Goal: Task Accomplishment & Management: Complete application form

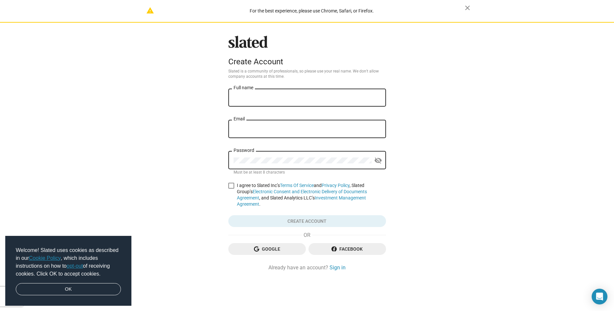
click at [75, 264] on link "opt-out" at bounding box center [75, 266] width 16 height 6
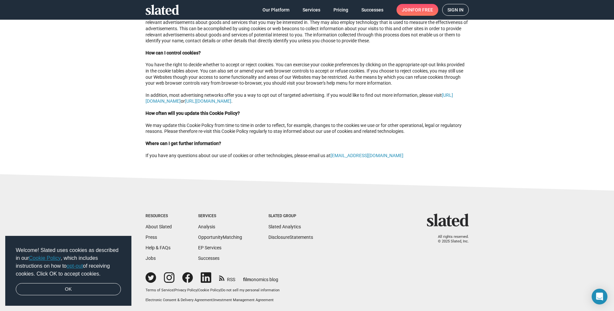
scroll to position [697, 0]
drag, startPoint x: 599, startPoint y: 279, endPoint x: 597, endPoint y: 246, distance: 32.6
click at [597, 246] on footer "Resources About Slated Press Help & FAQs Jobs Services Analysis Opportunity Mat…" at bounding box center [307, 242] width 614 height 138
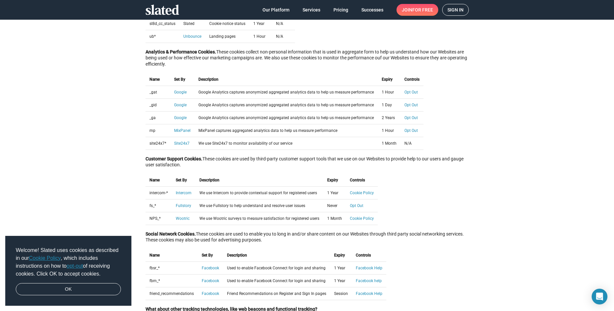
scroll to position [309, 0]
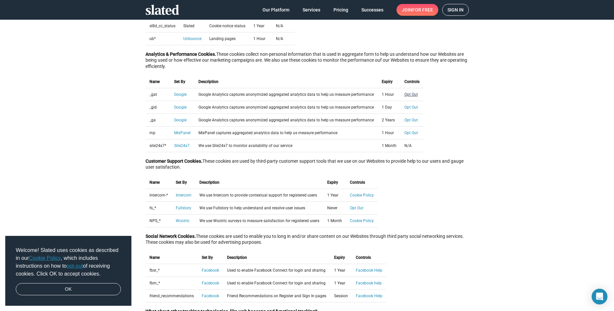
click at [405, 94] on link "Opt Out" at bounding box center [410, 94] width 13 height 5
click at [404, 106] on link "Opt Out" at bounding box center [410, 107] width 13 height 5
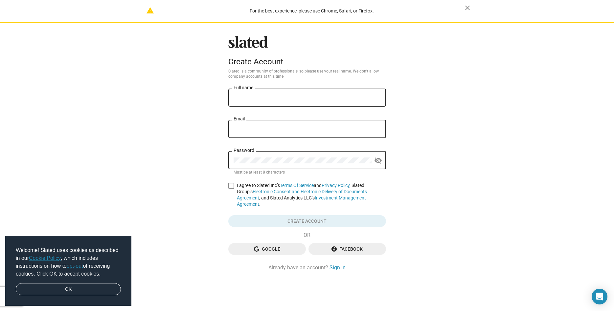
click at [242, 94] on div "Full name" at bounding box center [307, 96] width 147 height 19
drag, startPoint x: 244, startPoint y: 126, endPoint x: 238, endPoint y: 126, distance: 5.9
click at [238, 126] on div "Email" at bounding box center [307, 128] width 147 height 19
click at [257, 99] on input "Regina" at bounding box center [307, 98] width 147 height 6
type input "Regina Mays"
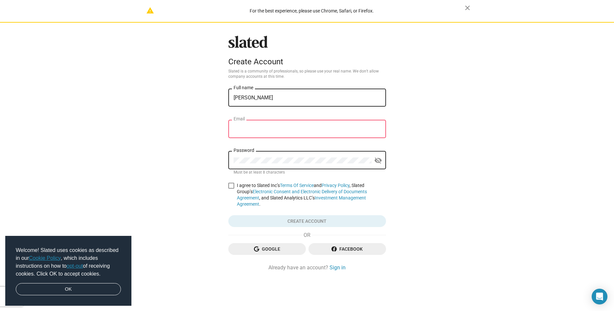
click at [249, 127] on input "Email" at bounding box center [307, 129] width 147 height 6
type input "admoviecasting@gmail.com"
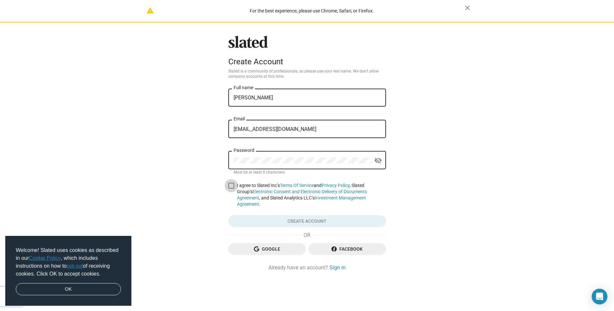
click at [232, 184] on span at bounding box center [231, 186] width 6 height 6
click at [231, 189] on input "I agree to Slated Inc’s Terms Of Service and Privacy Policy , Slated Group’s El…" at bounding box center [231, 189] width 0 height 0
checkbox input "true"
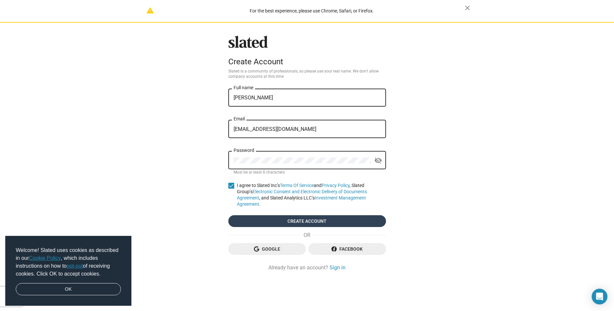
click at [306, 215] on span "Create account" at bounding box center [307, 221] width 147 height 12
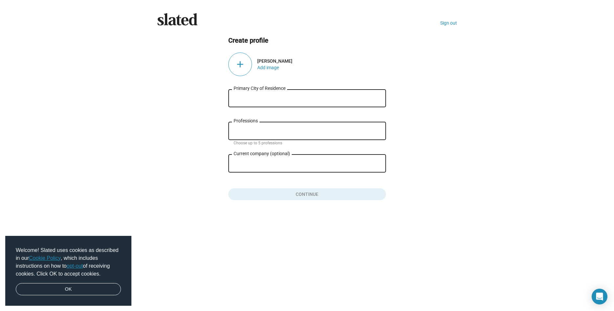
click at [240, 98] on input "Primary City of Residence" at bounding box center [307, 99] width 147 height 6
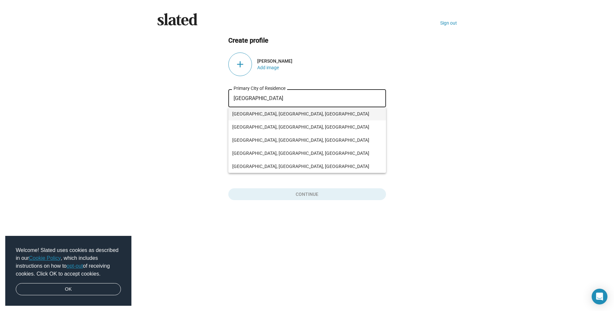
type input "Atlanta"
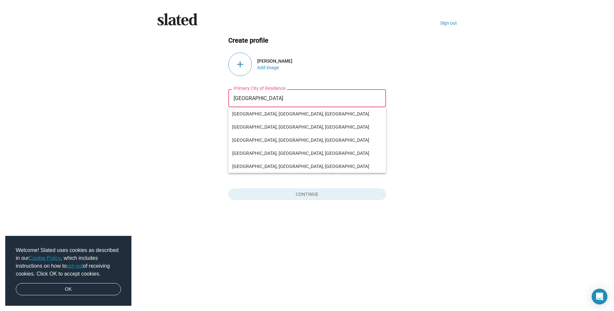
drag, startPoint x: 245, startPoint y: 116, endPoint x: 197, endPoint y: 109, distance: 48.7
click at [197, 109] on ng-component "Create profile add Regina Mays Add image Atlanta Primary City of Residence Ente…" at bounding box center [307, 118] width 300 height 165
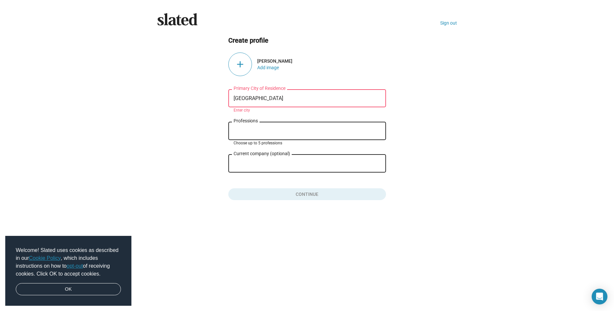
drag, startPoint x: 243, startPoint y: 130, endPoint x: 233, endPoint y: 127, distance: 10.0
click at [234, 127] on div "Professions" at bounding box center [307, 130] width 147 height 19
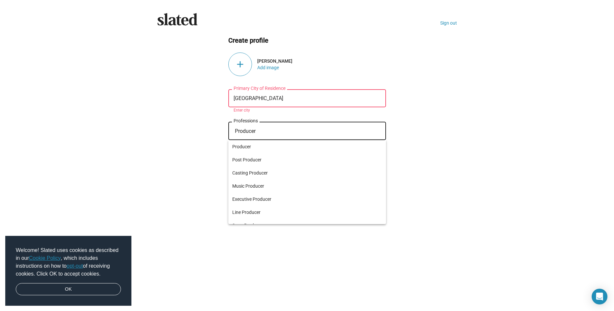
type input "Producer"
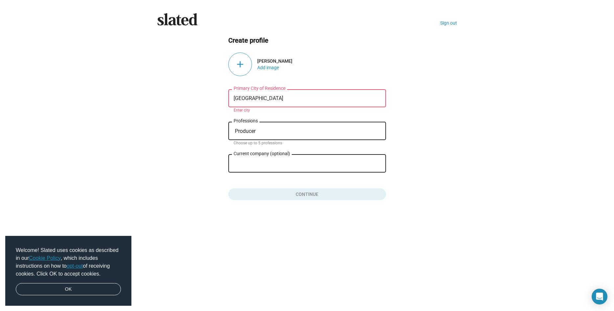
drag, startPoint x: 184, startPoint y: 130, endPoint x: 446, endPoint y: 144, distance: 262.2
click at [446, 144] on ng-component "Create profile add Regina Mays Add image Atlanta Primary City of Residence Ente…" at bounding box center [307, 118] width 300 height 165
click at [301, 196] on button "Click here to validate form" at bounding box center [307, 193] width 158 height 14
